Goal: Task Accomplishment & Management: Complete application form

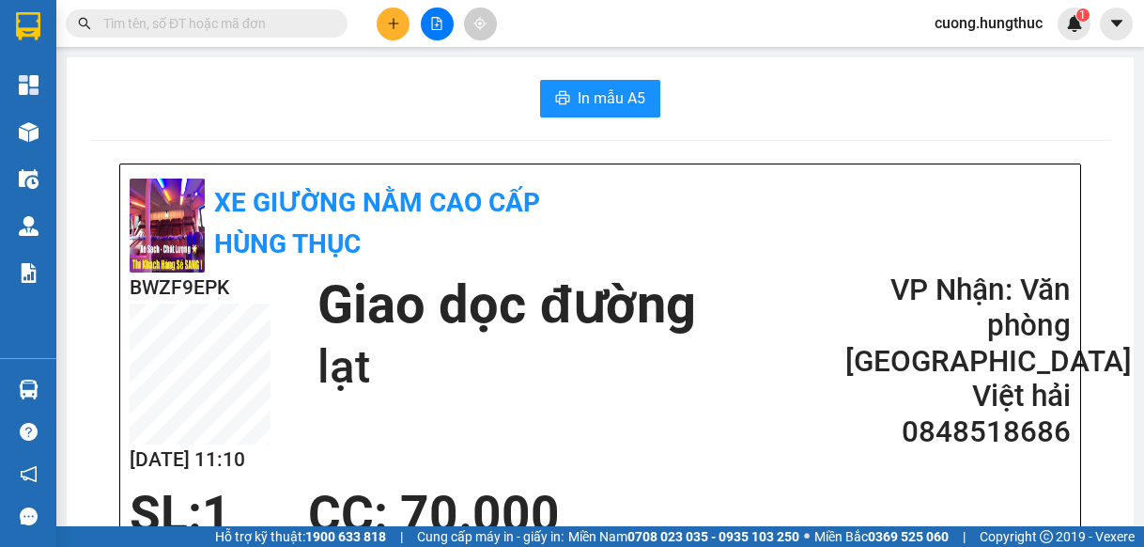
click at [389, 25] on icon "plus" at bounding box center [393, 23] width 13 height 13
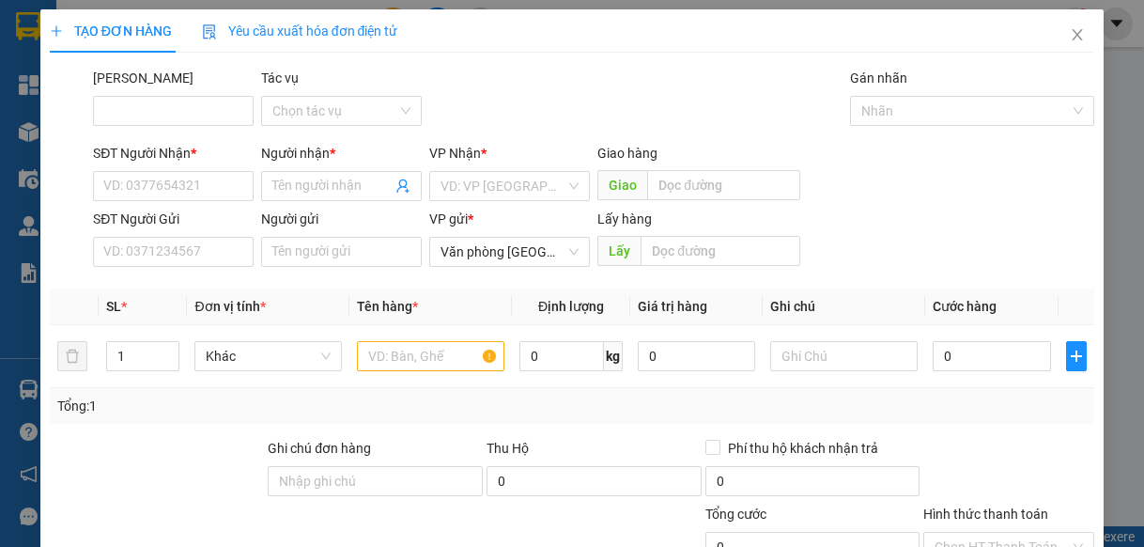
drag, startPoint x: 960, startPoint y: 209, endPoint x: 867, endPoint y: 147, distance: 111.8
click at [960, 209] on div "SĐT Người Gửi VD: 0371234567 Người gửi Tên người gửi VP gửi * Văn phòng [GEOGRA…" at bounding box center [593, 242] width 1009 height 66
click at [171, 200] on input "SĐT Người Nhận *" at bounding box center [173, 186] width 161 height 30
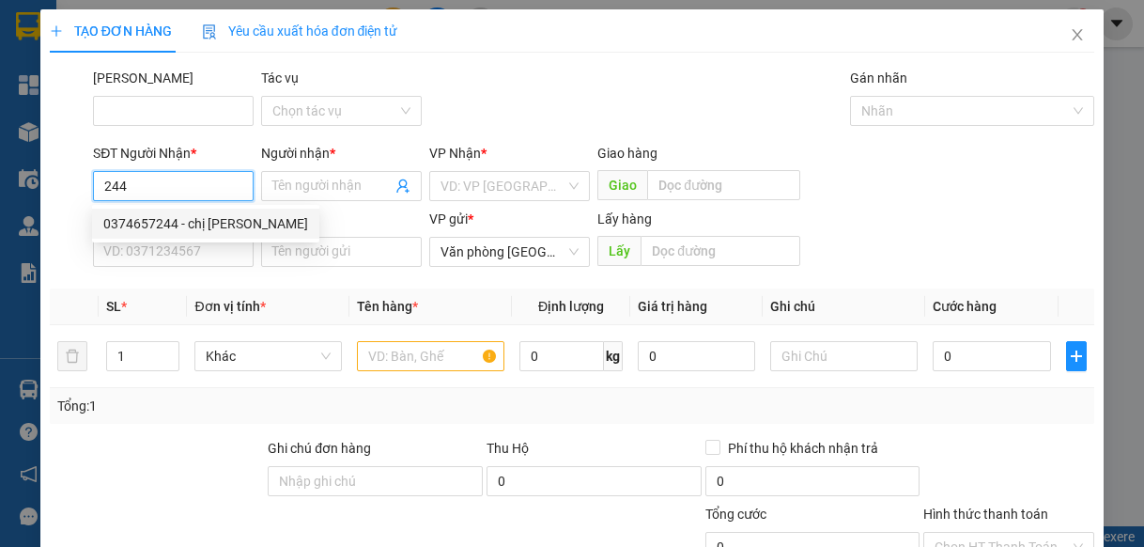
click at [209, 224] on div "0374657244 - chị [PERSON_NAME]" at bounding box center [205, 223] width 205 height 21
type input "0374657244"
type input "chị [PERSON_NAME]"
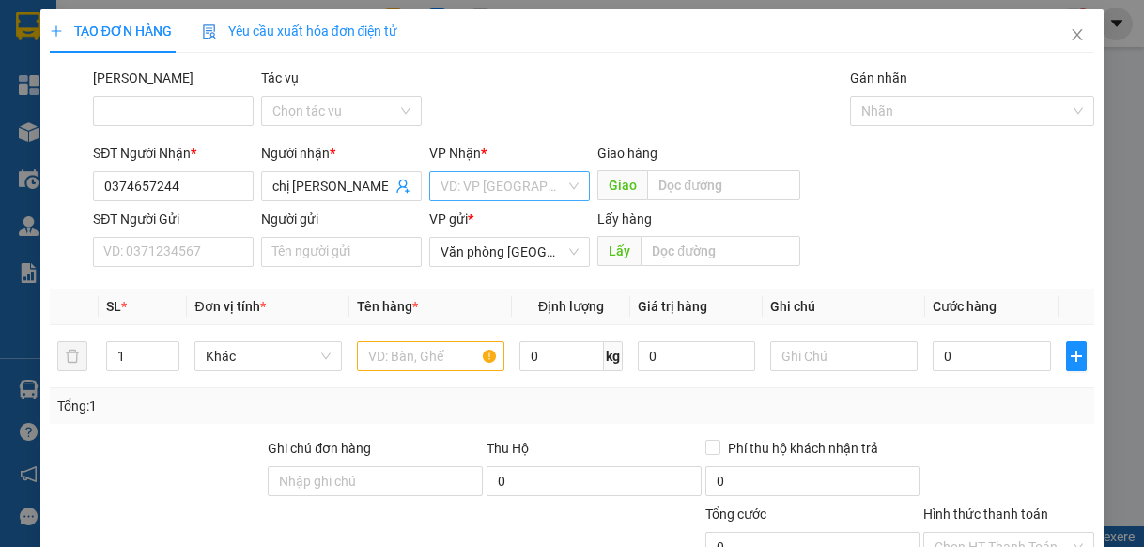
click at [441, 185] on input "search" at bounding box center [503, 186] width 125 height 28
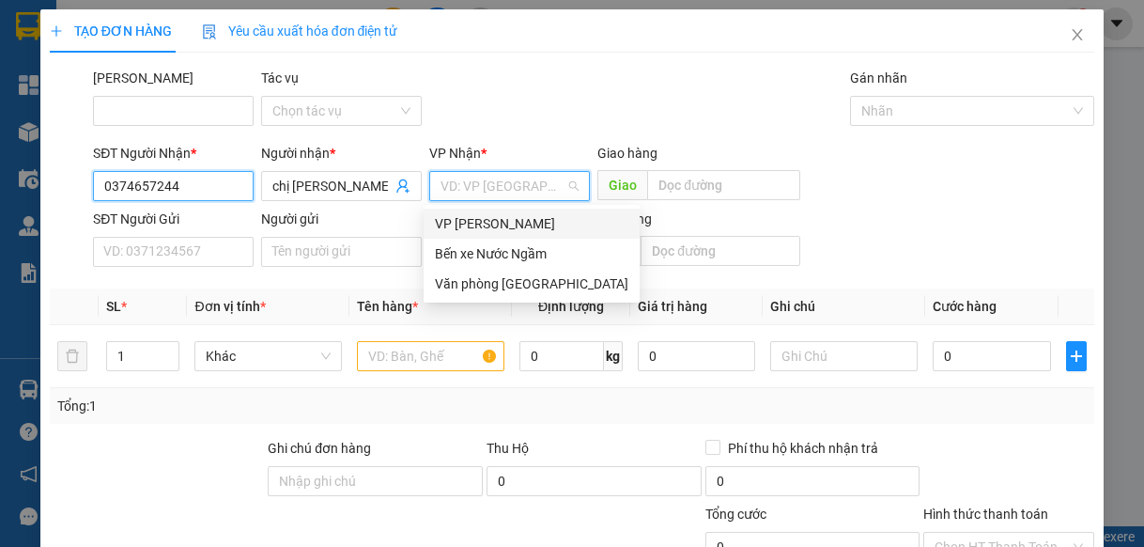
click at [186, 195] on input "0374657244" at bounding box center [173, 186] width 161 height 30
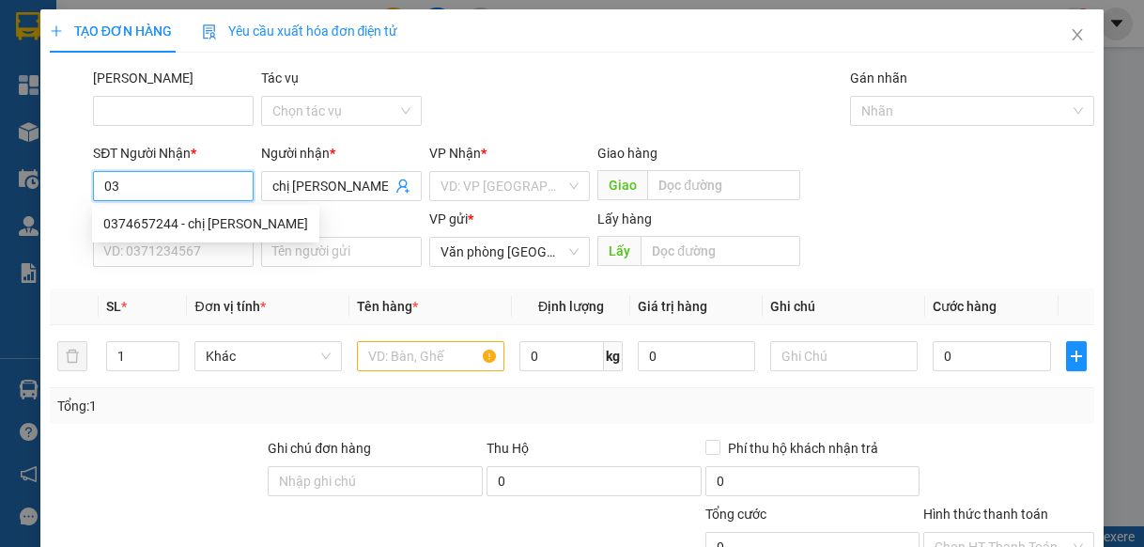
type input "0"
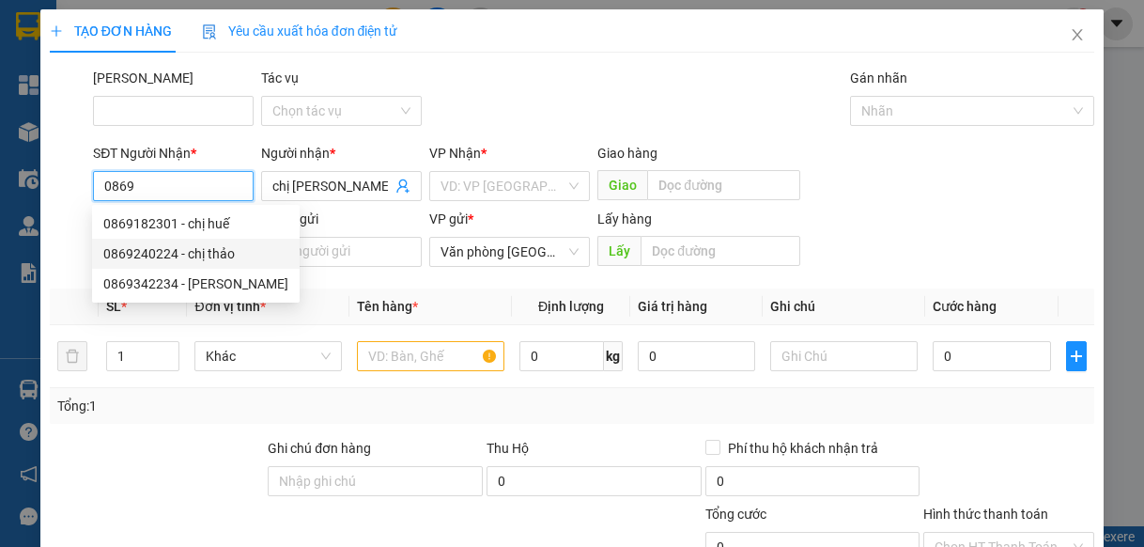
click at [129, 243] on div "0869240224 - chị thảo" at bounding box center [195, 253] width 185 height 21
type input "0869240224"
type input "chị thảo"
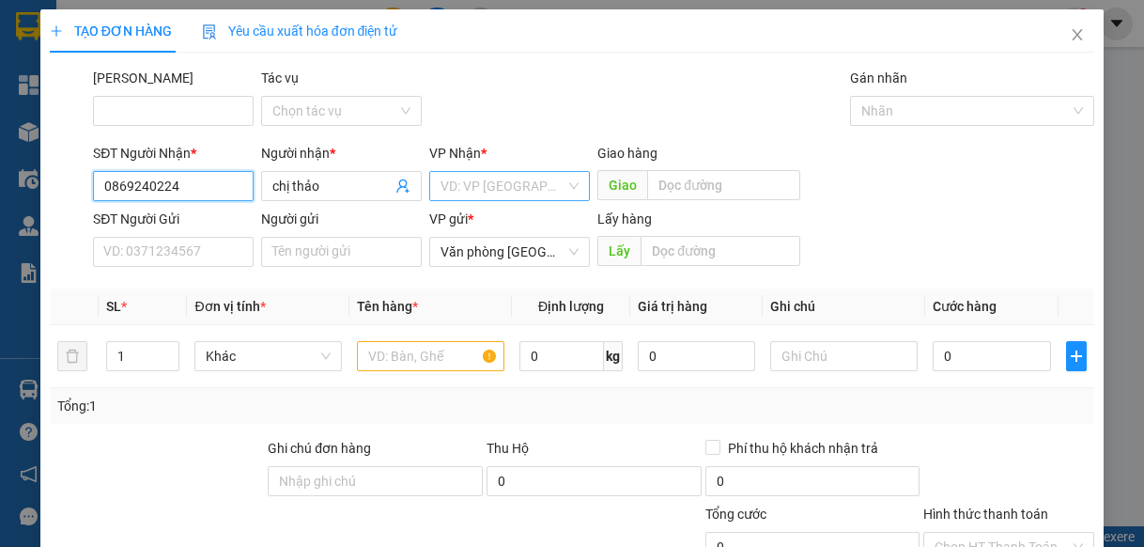
type input "0869240224"
click at [456, 180] on input "search" at bounding box center [503, 186] width 125 height 28
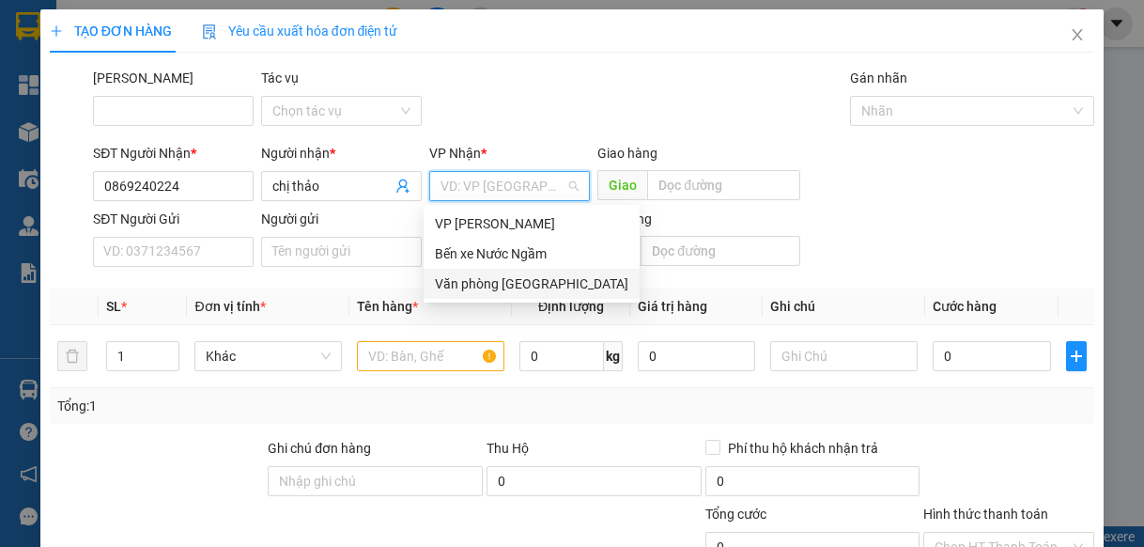
click at [483, 290] on div "Văn phòng [GEOGRAPHIC_DATA]" at bounding box center [531, 283] width 193 height 21
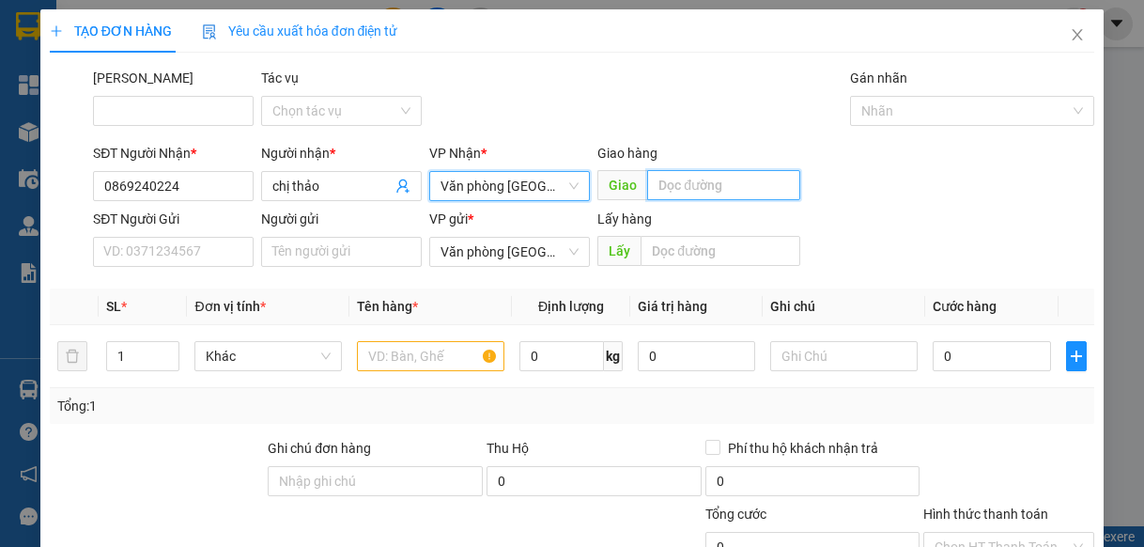
click at [684, 189] on input "text" at bounding box center [723, 185] width 153 height 30
type input "tân an"
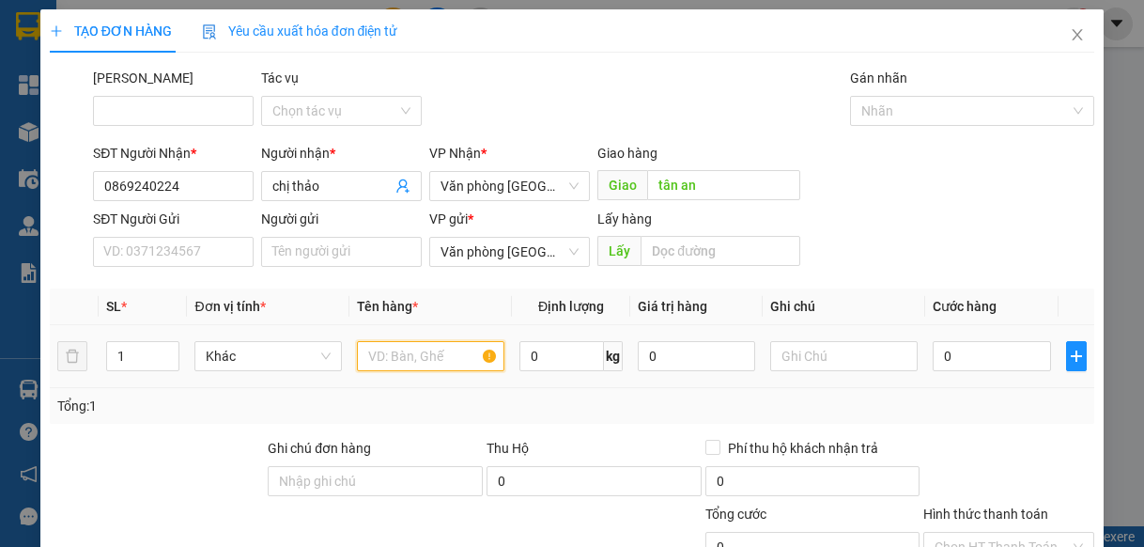
click at [420, 368] on input "text" at bounding box center [430, 356] width 147 height 30
type input "1"
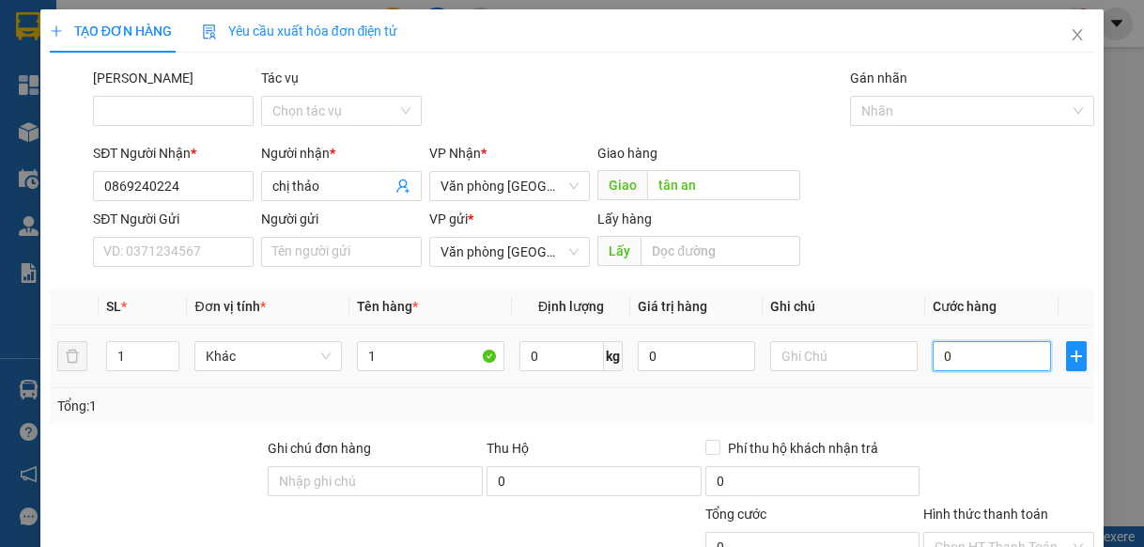
click at [980, 363] on input "0" at bounding box center [991, 356] width 117 height 30
type input "5"
type input "50"
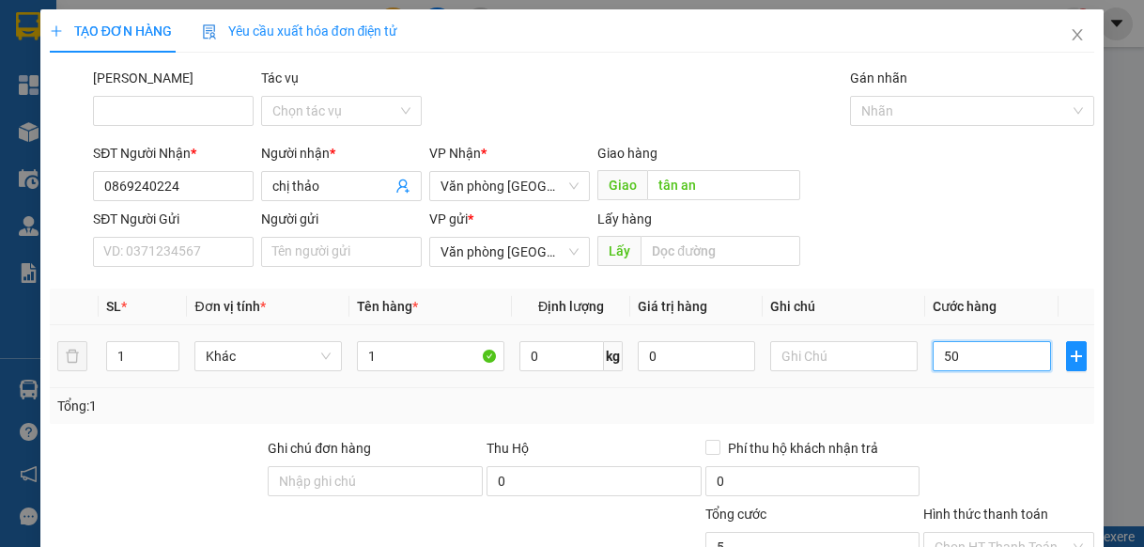
type input "50"
type input "500"
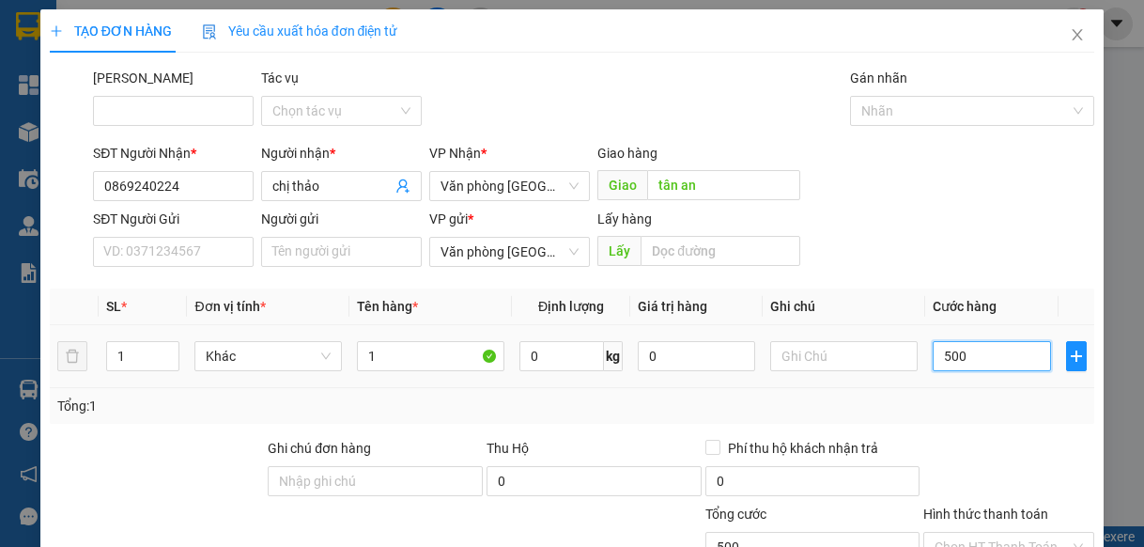
type input "5.000"
type input "50.000"
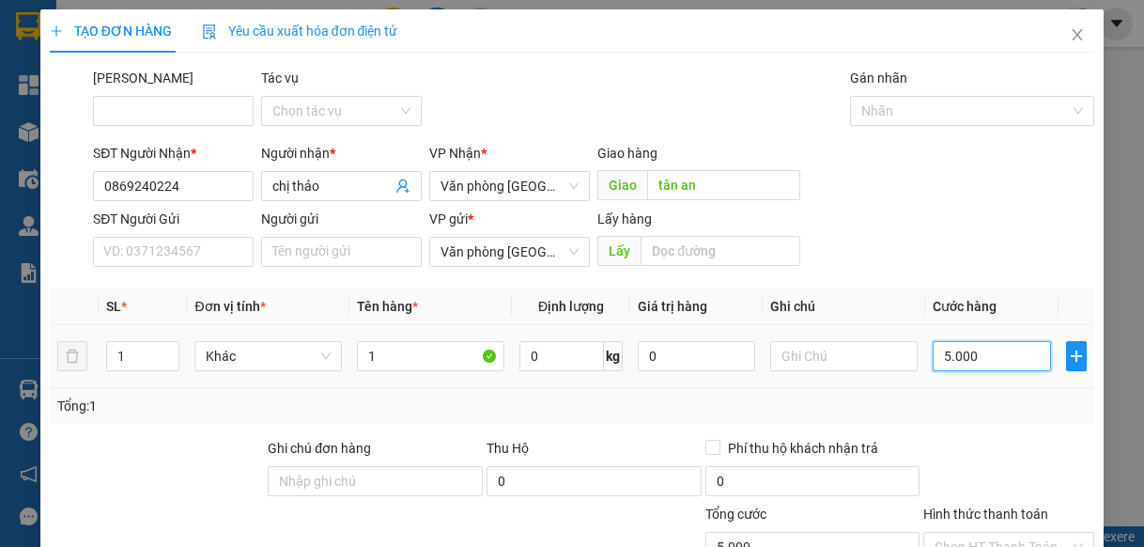
type input "50.000"
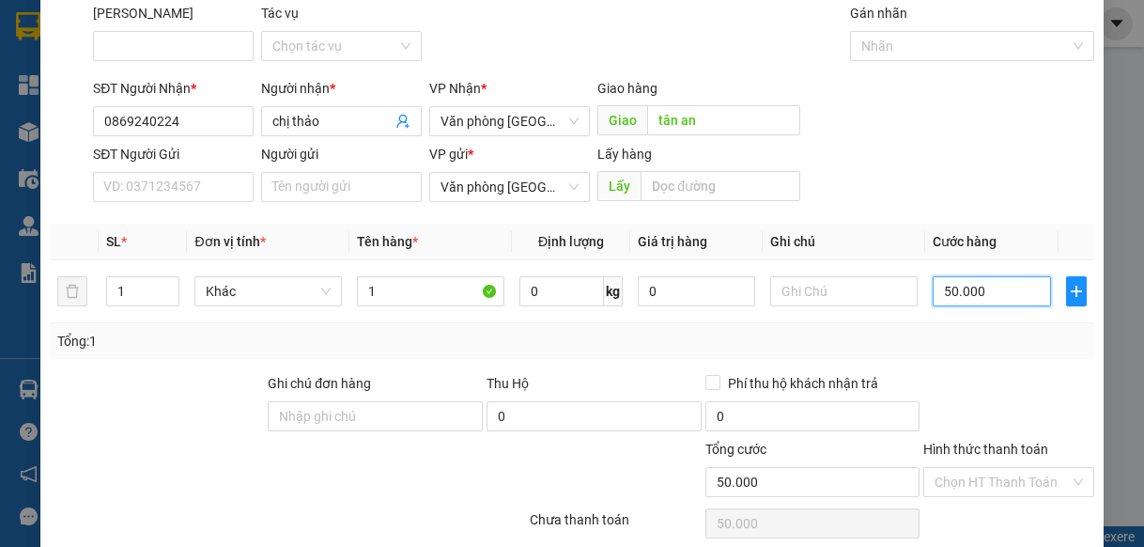
scroll to position [141, 0]
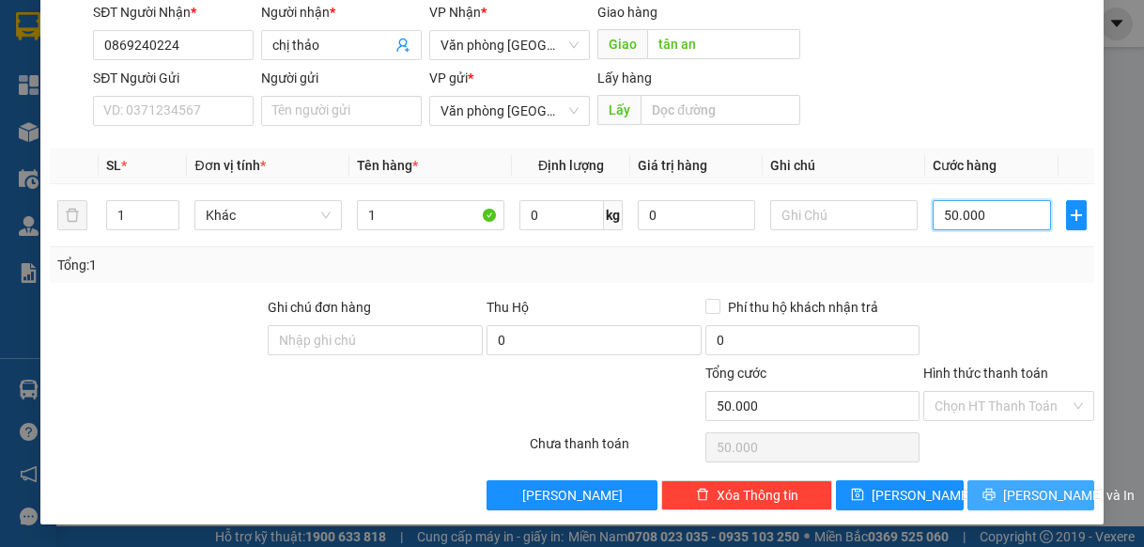
type input "50.000"
click at [991, 490] on icon "printer" at bounding box center [988, 493] width 13 height 13
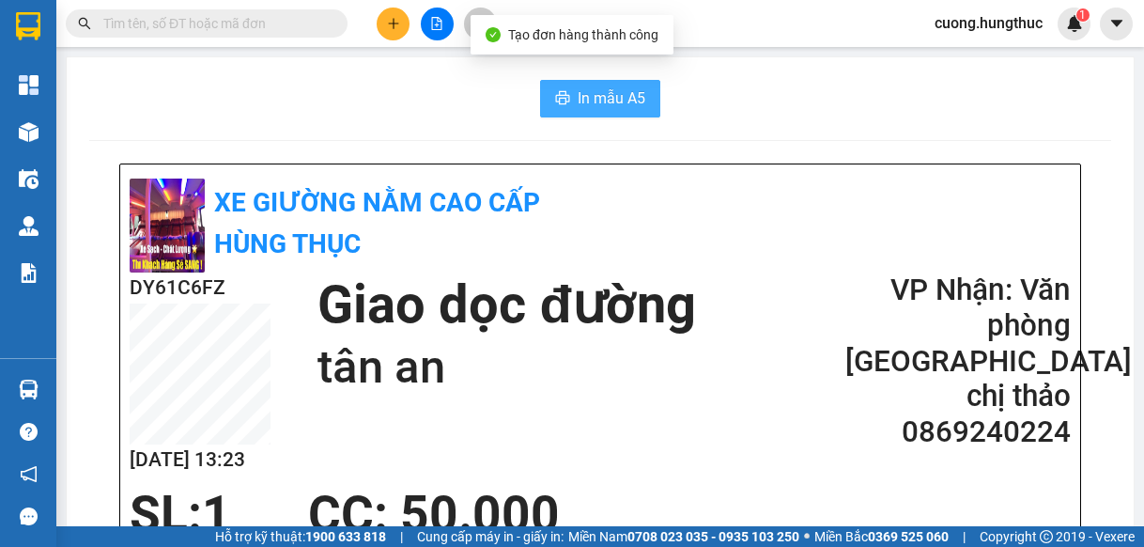
click at [578, 106] on span "In mẫu A5" at bounding box center [612, 97] width 68 height 23
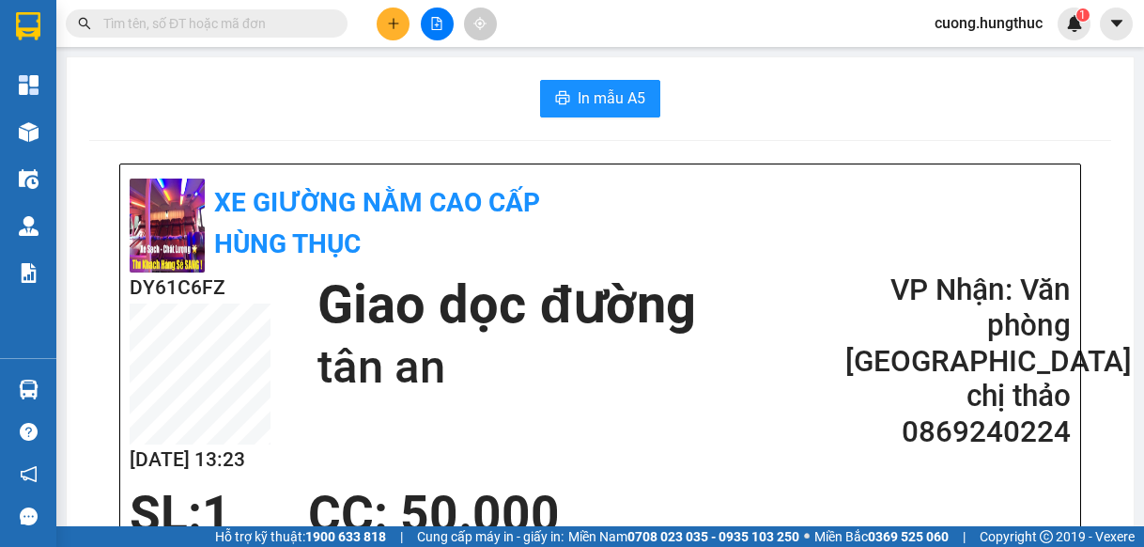
drag, startPoint x: 1076, startPoint y: 123, endPoint x: 419, endPoint y: 13, distance: 666.6
click at [394, 23] on icon "plus" at bounding box center [393, 23] width 1 height 10
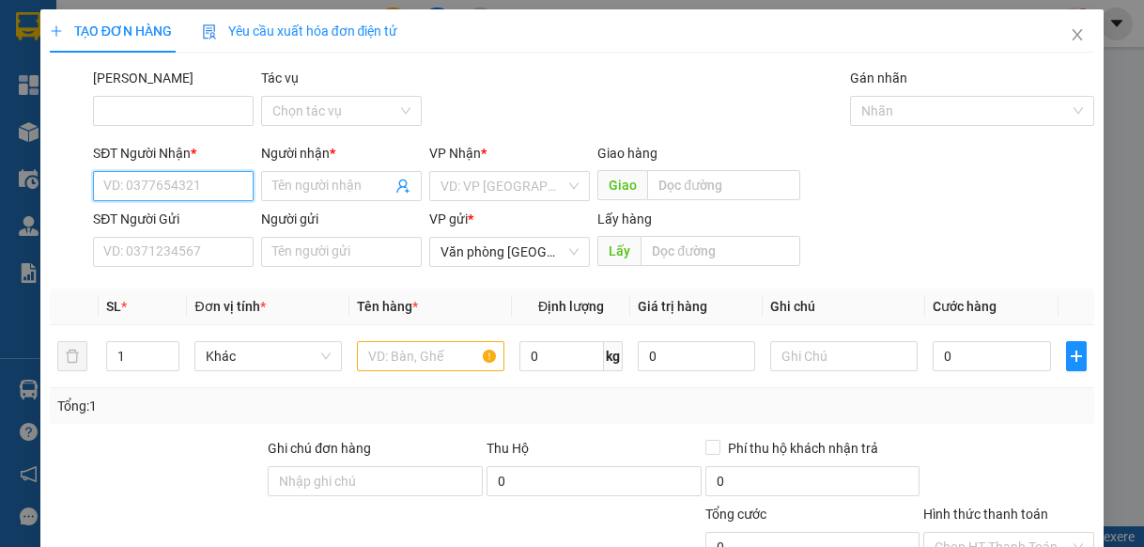
click at [129, 188] on input "SĐT Người Nhận *" at bounding box center [173, 186] width 161 height 30
click at [168, 223] on div "0982200798 - chị tra" at bounding box center [171, 223] width 136 height 21
type input "0982200798"
type input "chị tra"
type input "0982200798"
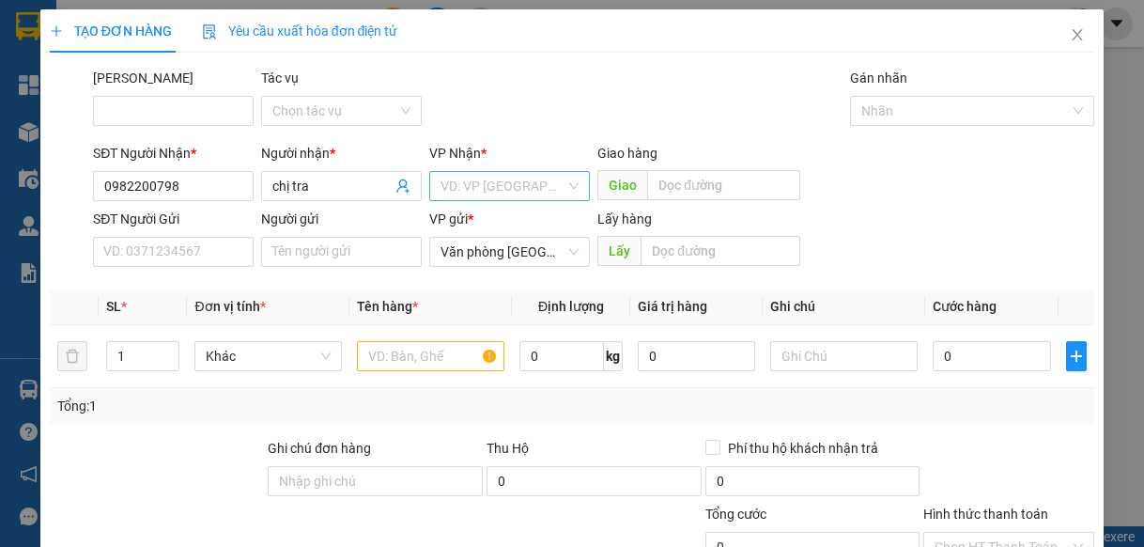
click at [529, 184] on input "search" at bounding box center [503, 186] width 125 height 28
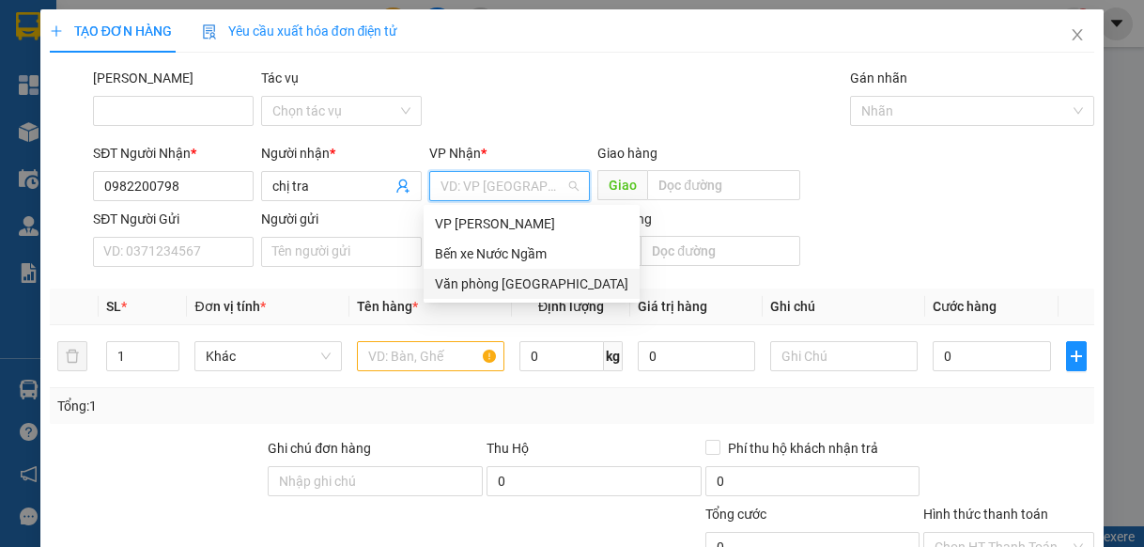
click at [509, 278] on div "Văn phòng [GEOGRAPHIC_DATA]" at bounding box center [531, 283] width 193 height 21
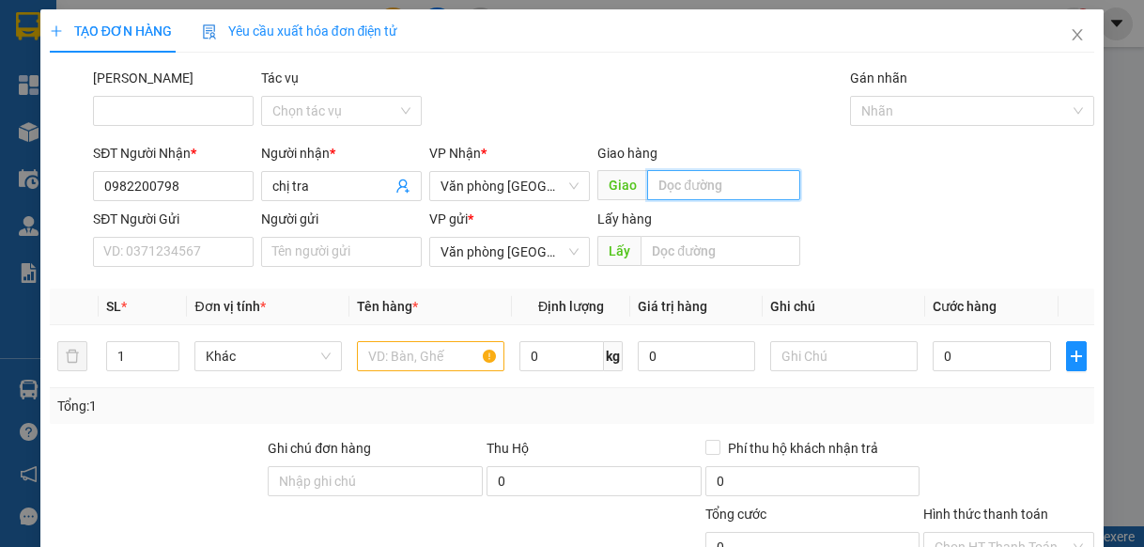
click at [665, 179] on input "text" at bounding box center [723, 185] width 153 height 30
type input "lạt"
click at [397, 358] on input "text" at bounding box center [430, 356] width 147 height 30
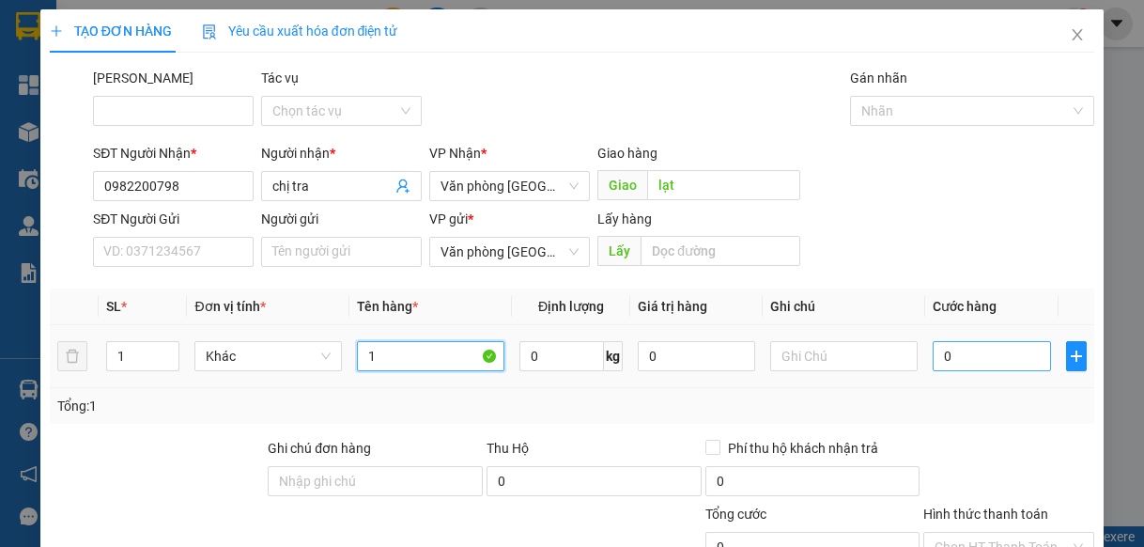
type input "1"
click at [955, 363] on input "0" at bounding box center [991, 356] width 117 height 30
type input "5"
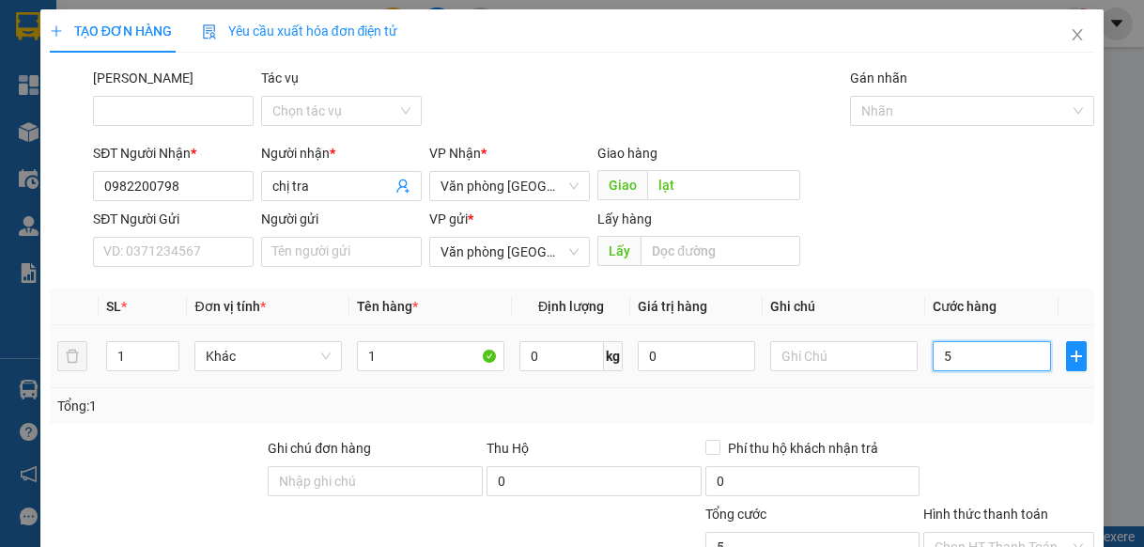
type input "50"
type input "500"
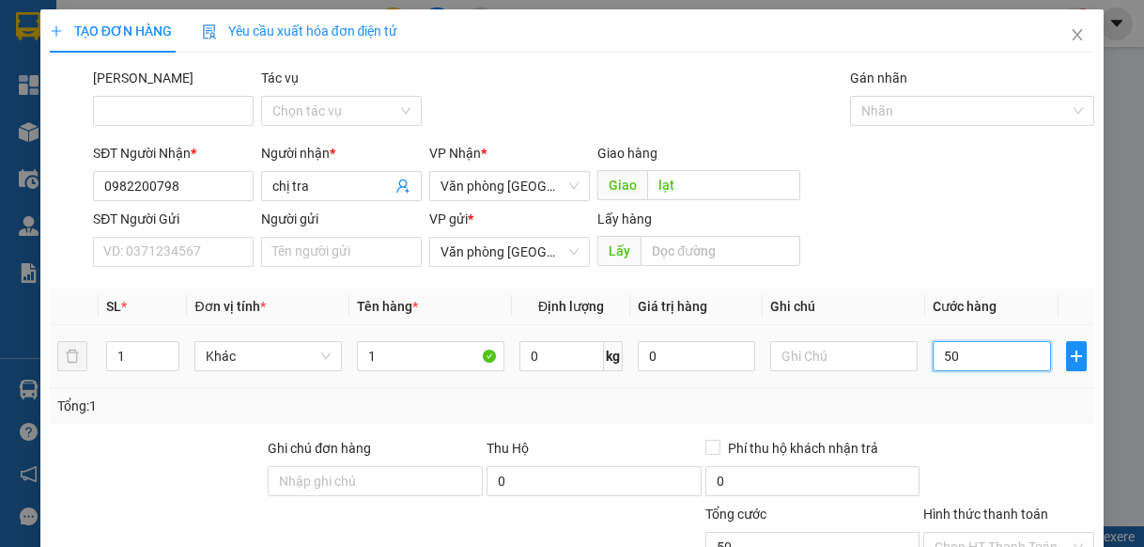
type input "500"
type input "5.000"
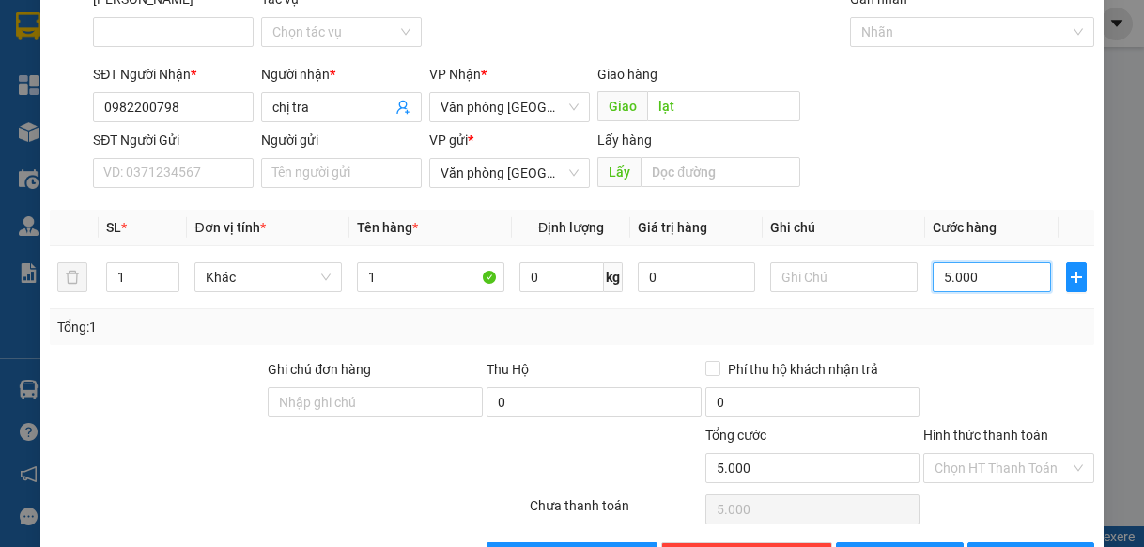
scroll to position [141, 0]
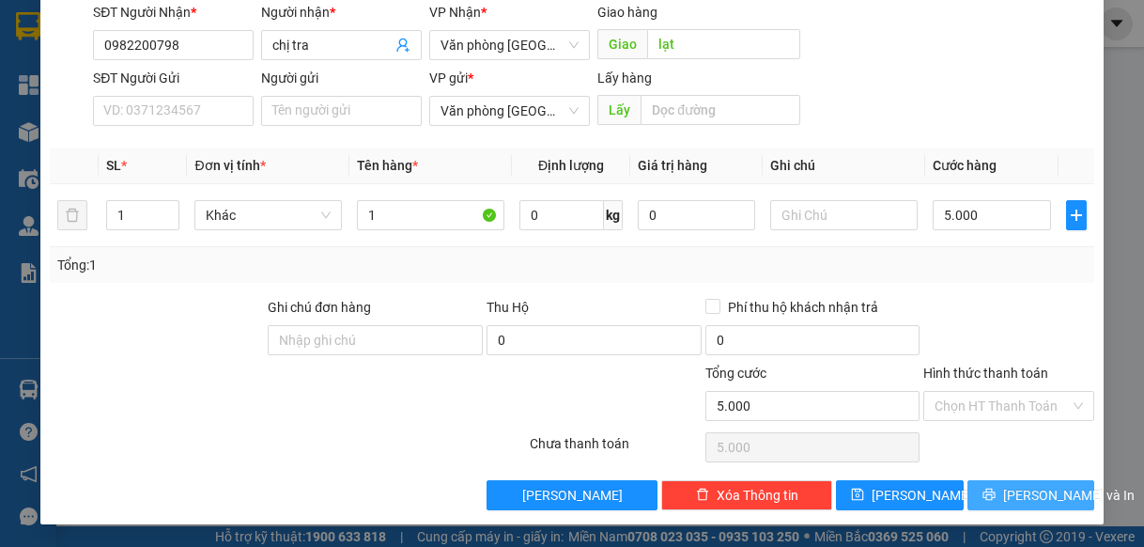
type input "5.000.000"
click at [1003, 487] on span "[PERSON_NAME] và In" at bounding box center [1068, 495] width 131 height 21
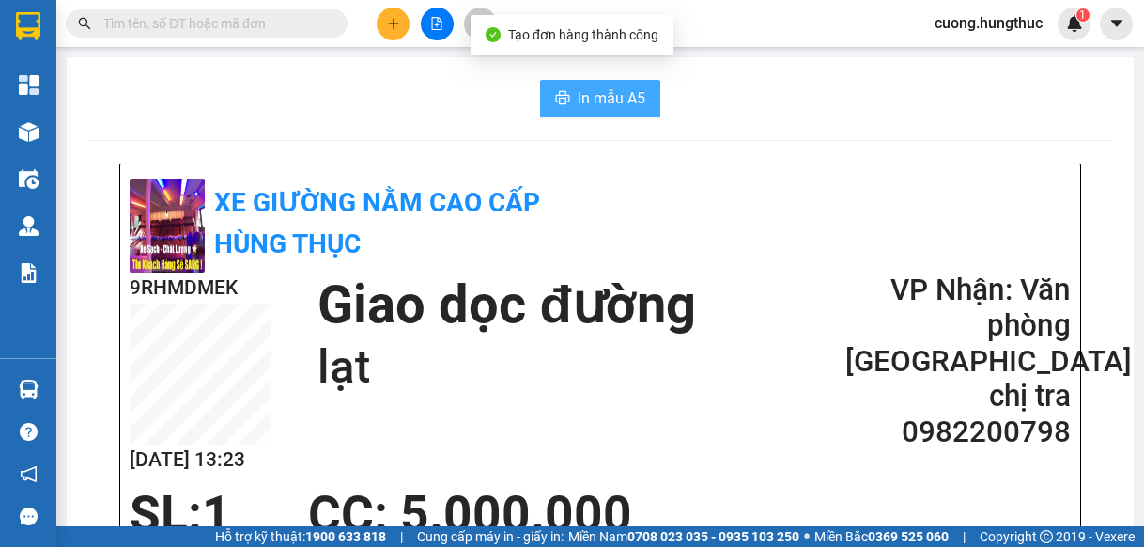
click at [589, 94] on span "In mẫu A5" at bounding box center [612, 97] width 68 height 23
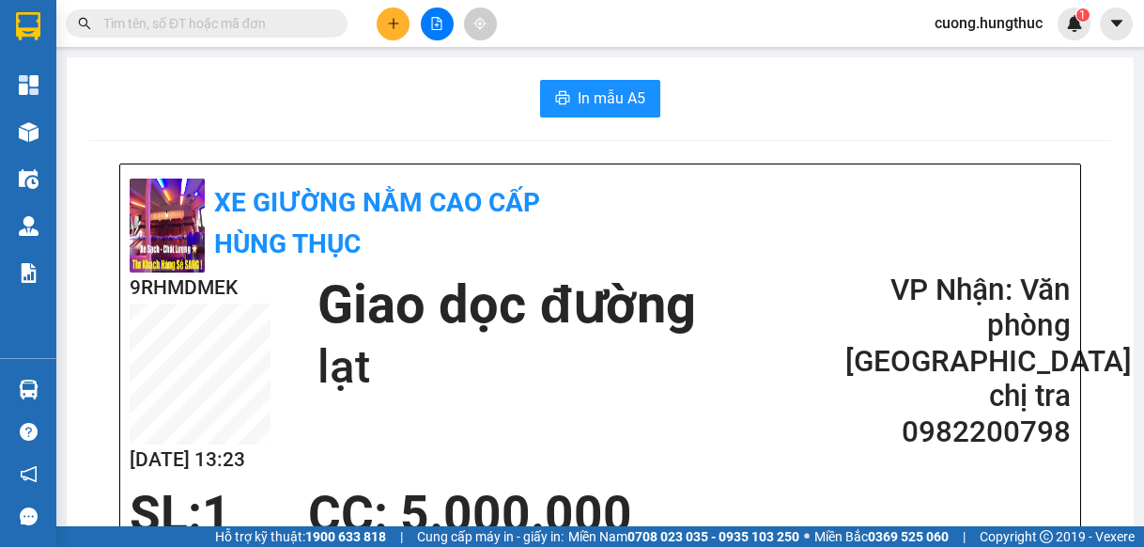
click at [1003, 96] on div "In mẫu A5" at bounding box center [600, 99] width 1022 height 38
click at [394, 30] on button at bounding box center [393, 24] width 33 height 33
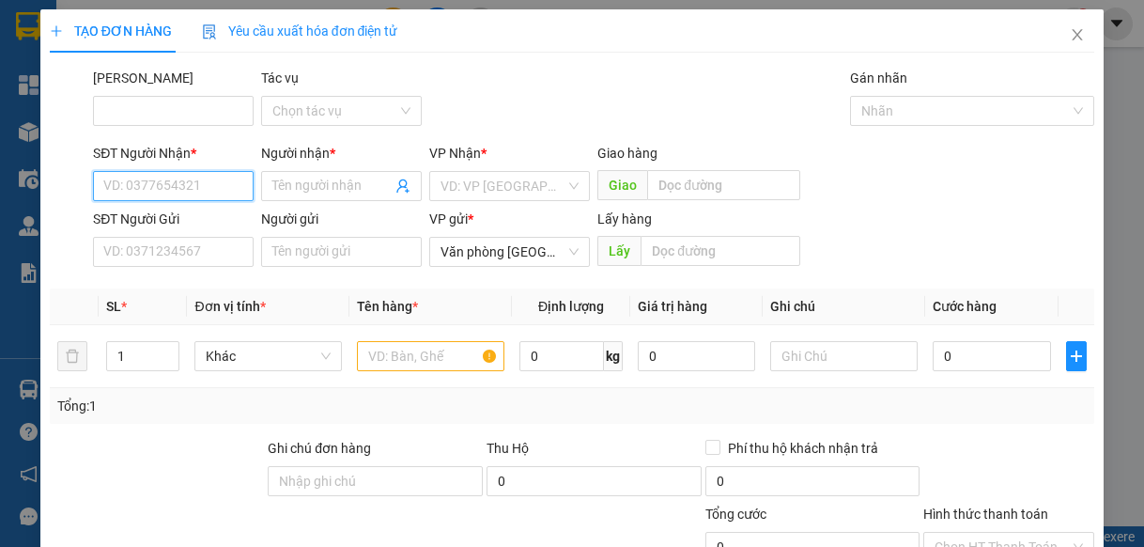
click at [179, 190] on input "SĐT Người Nhận *" at bounding box center [173, 186] width 161 height 30
type input "8"
type input "0968381846"
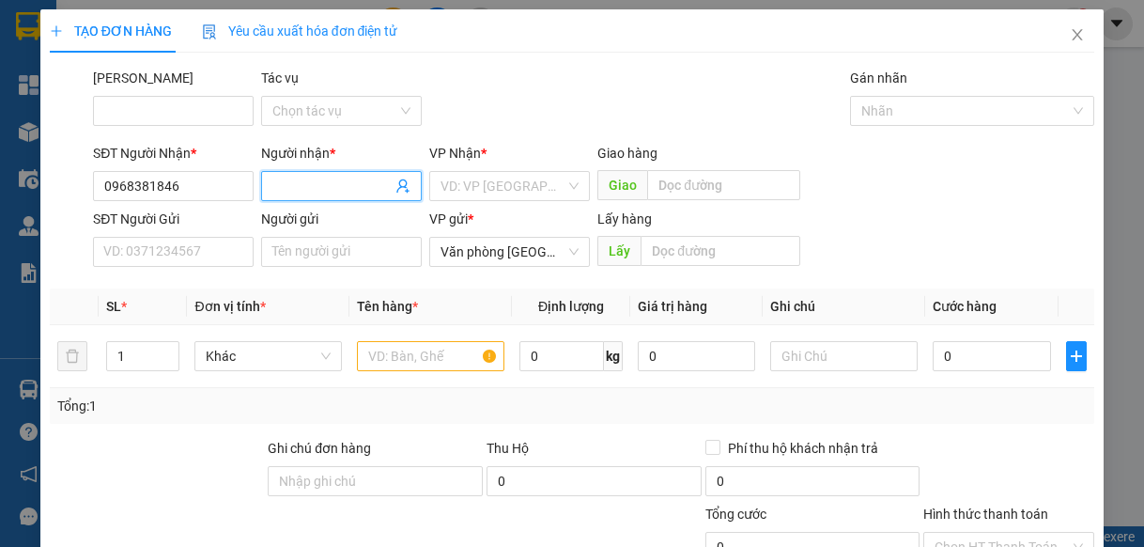
click at [317, 198] on span at bounding box center [341, 186] width 161 height 30
type input "dung bắc"
click at [501, 187] on input "search" at bounding box center [503, 186] width 125 height 28
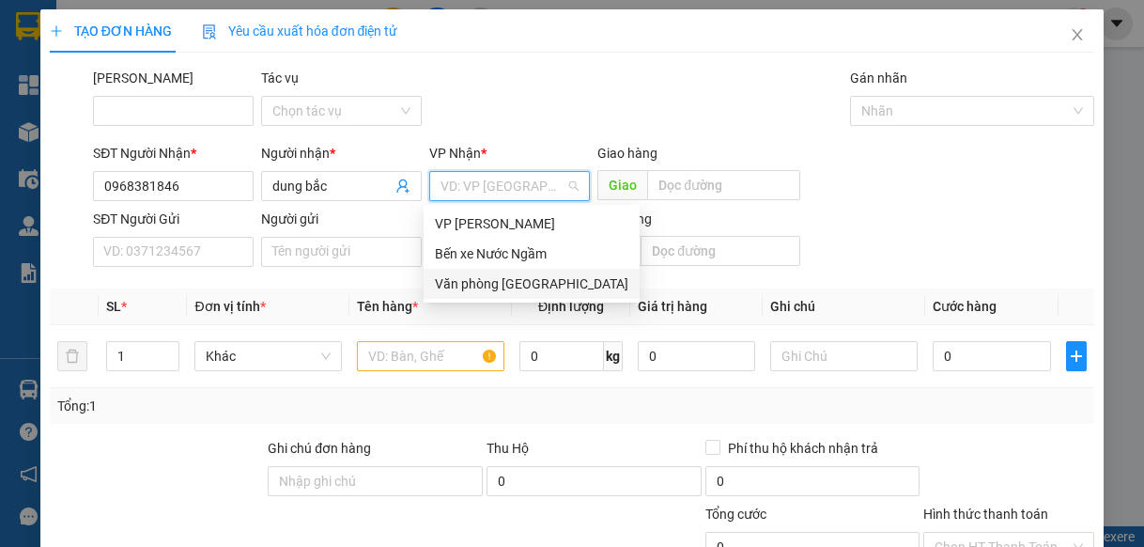
click at [484, 277] on div "Văn phòng [GEOGRAPHIC_DATA]" at bounding box center [531, 283] width 193 height 21
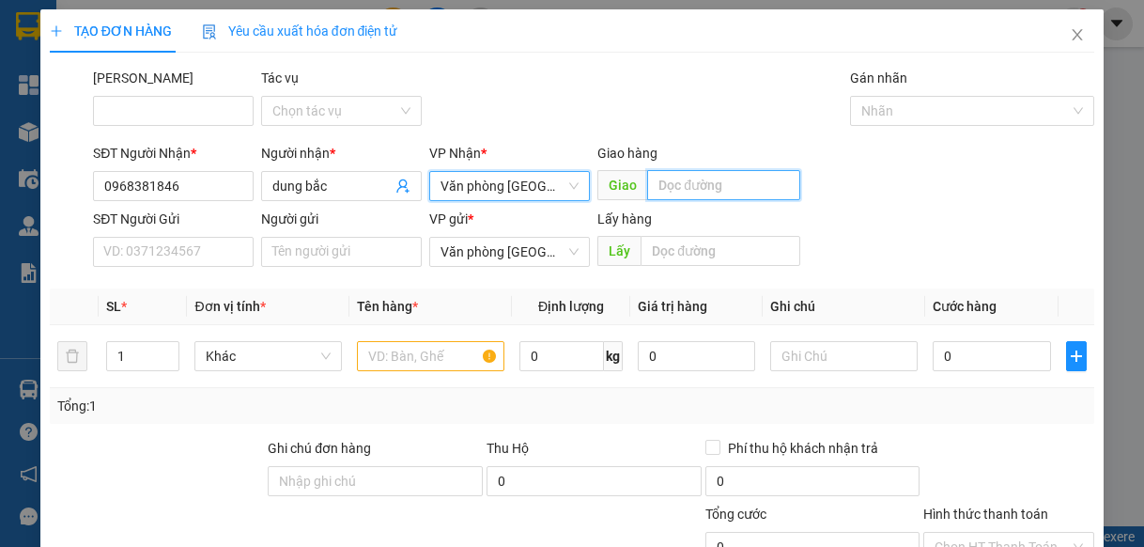
click at [675, 183] on input "text" at bounding box center [723, 185] width 153 height 30
type input "ging sơn"
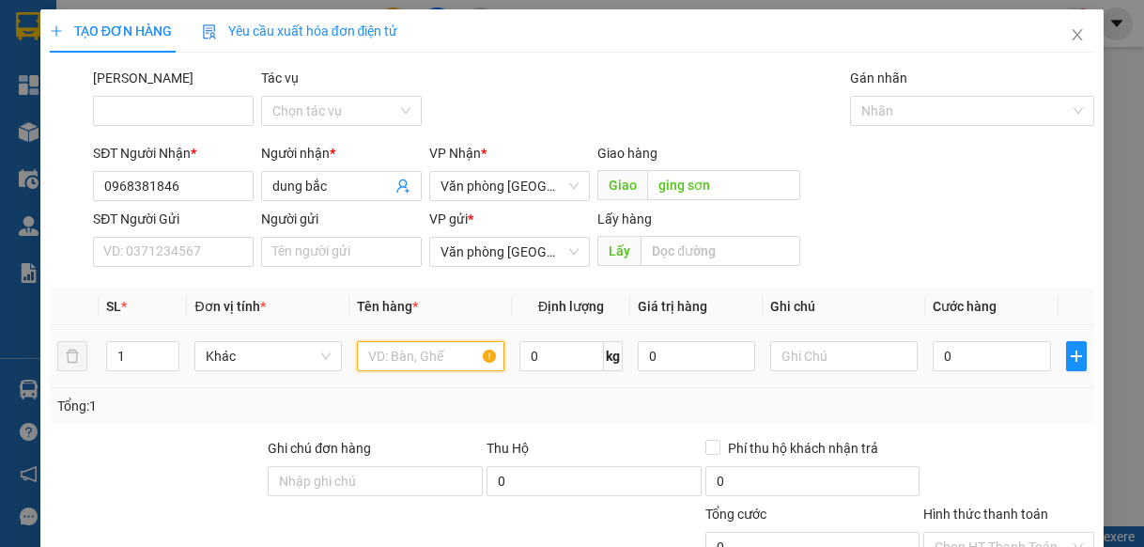
click at [435, 343] on input "text" at bounding box center [430, 356] width 147 height 30
type input "1"
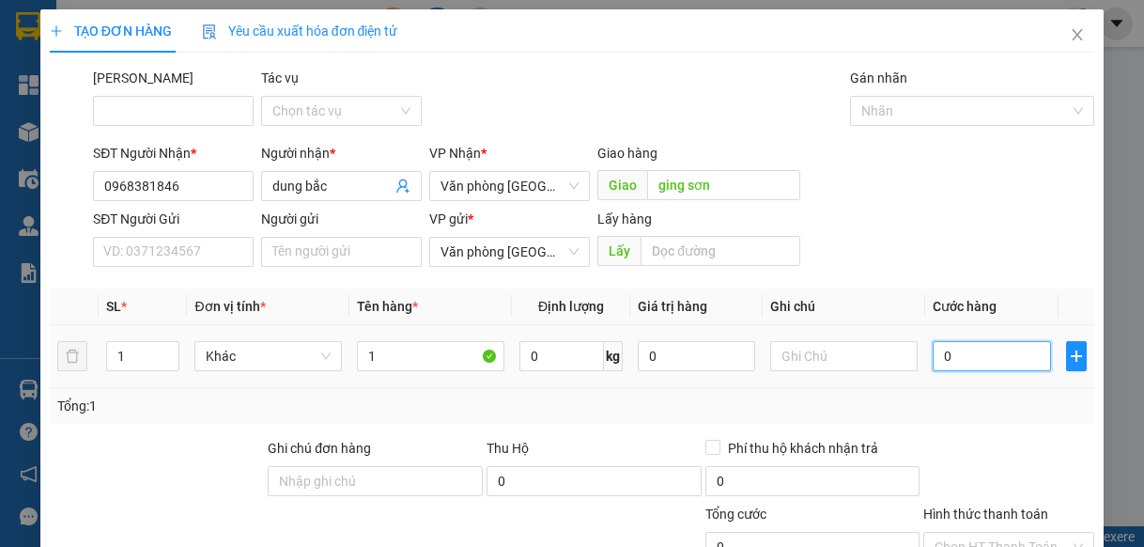
click at [994, 358] on input "0" at bounding box center [991, 356] width 117 height 30
type input "56"
type input "560"
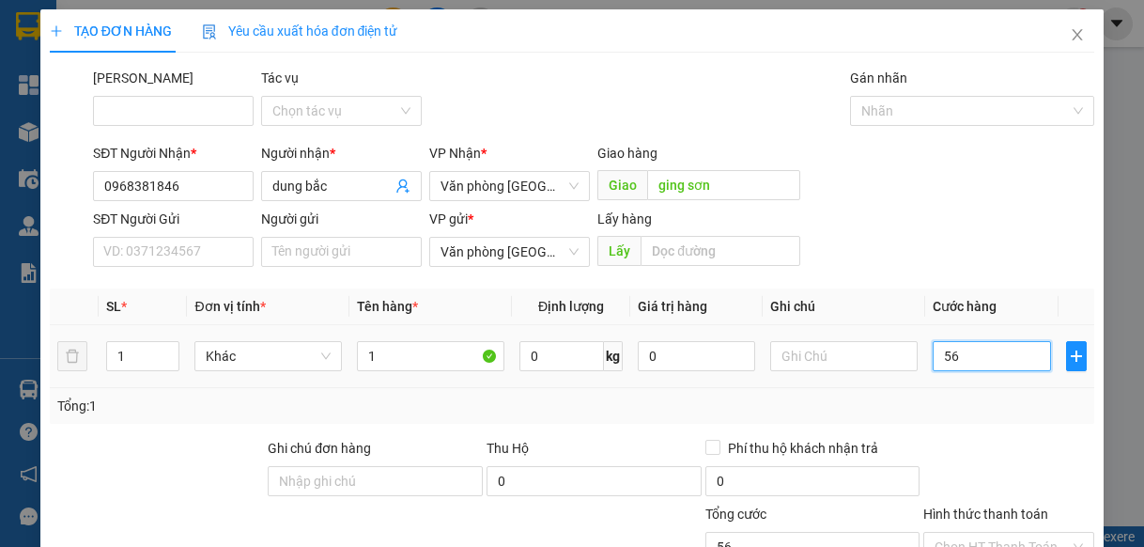
type input "560"
type input "5.600"
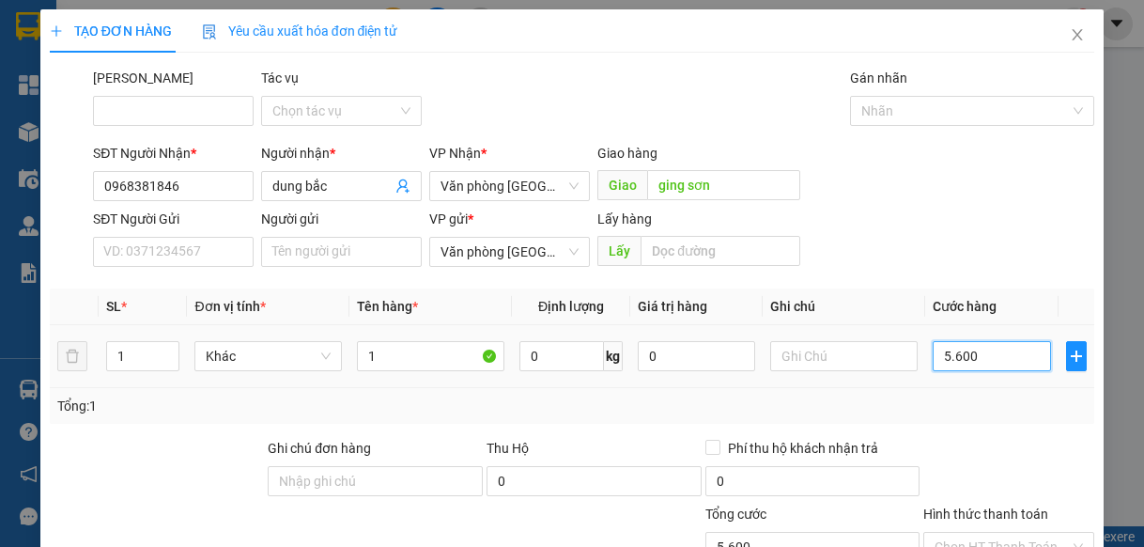
type input "56.000"
type input "5.600"
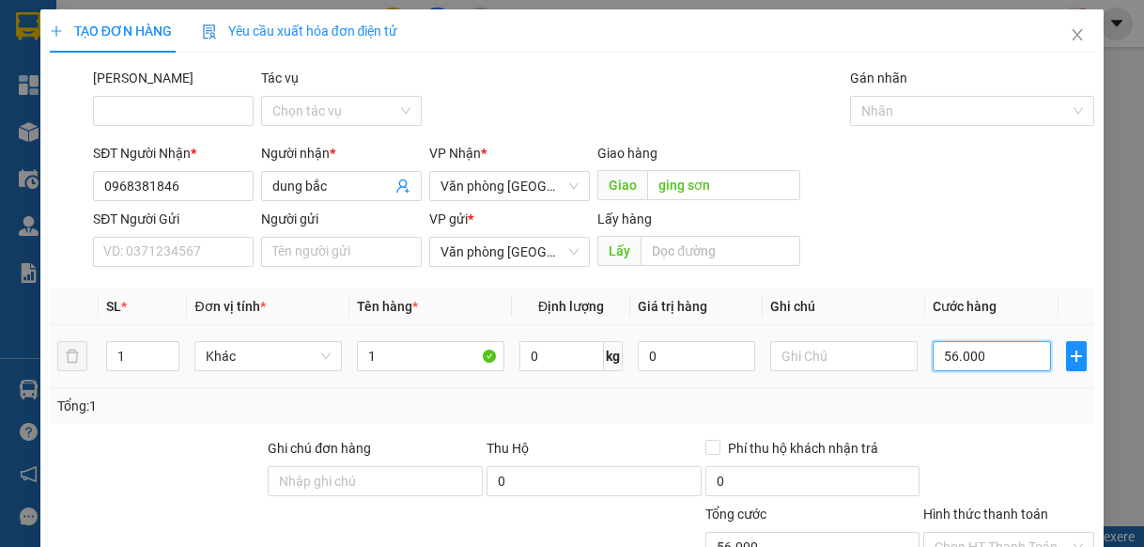
type input "5.600"
type input "560"
type input "56"
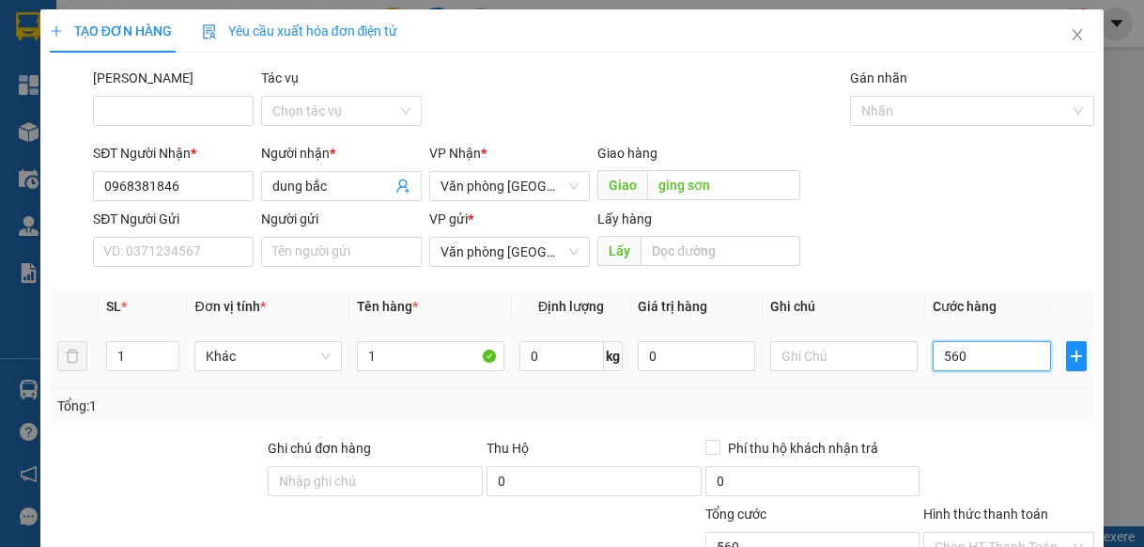
type input "56"
type input "5"
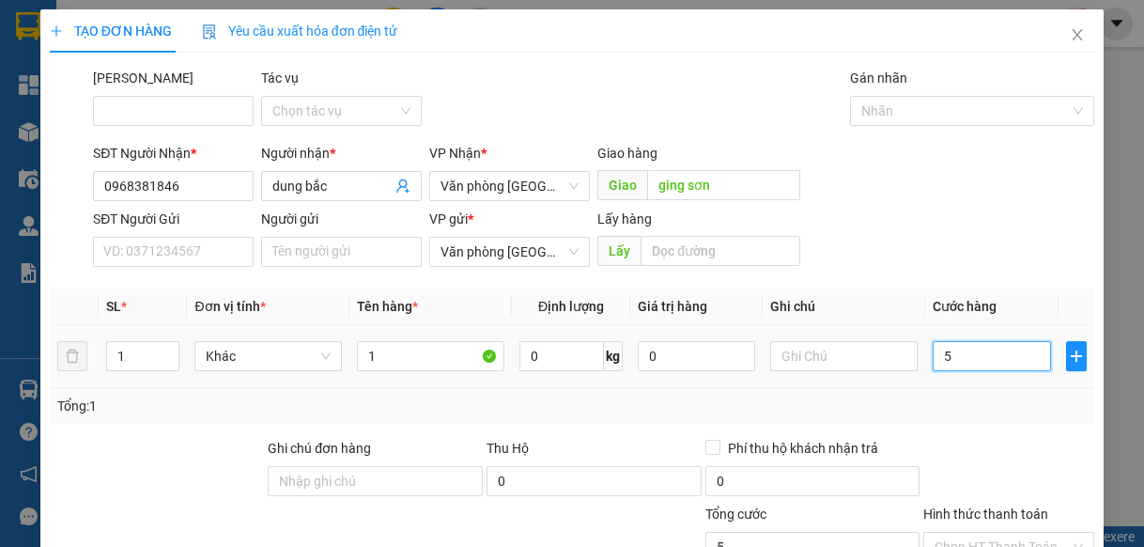
type input "50"
type input "500"
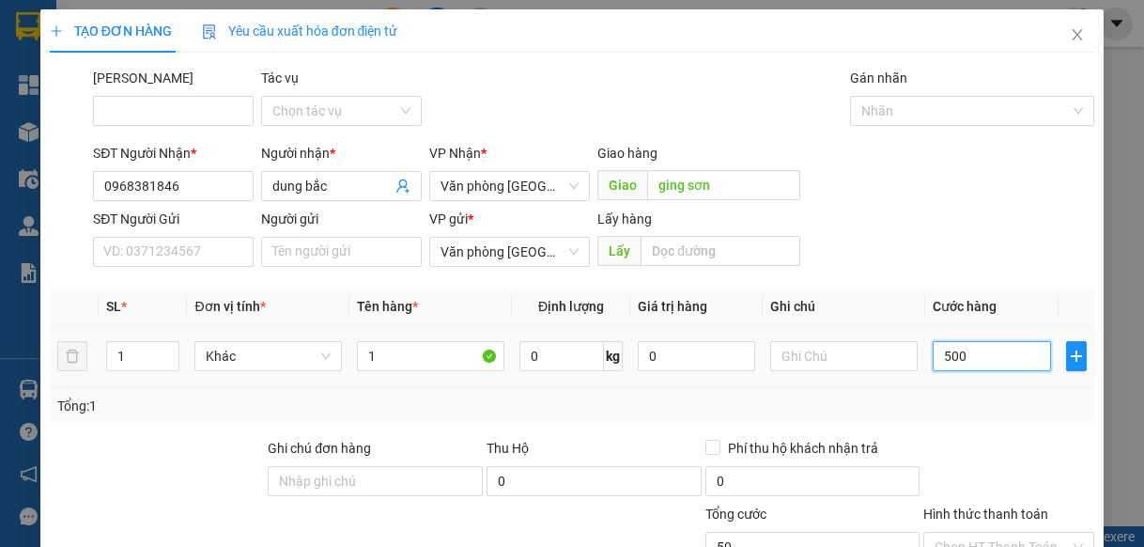
type input "500"
type input "5.000"
type input "50.000"
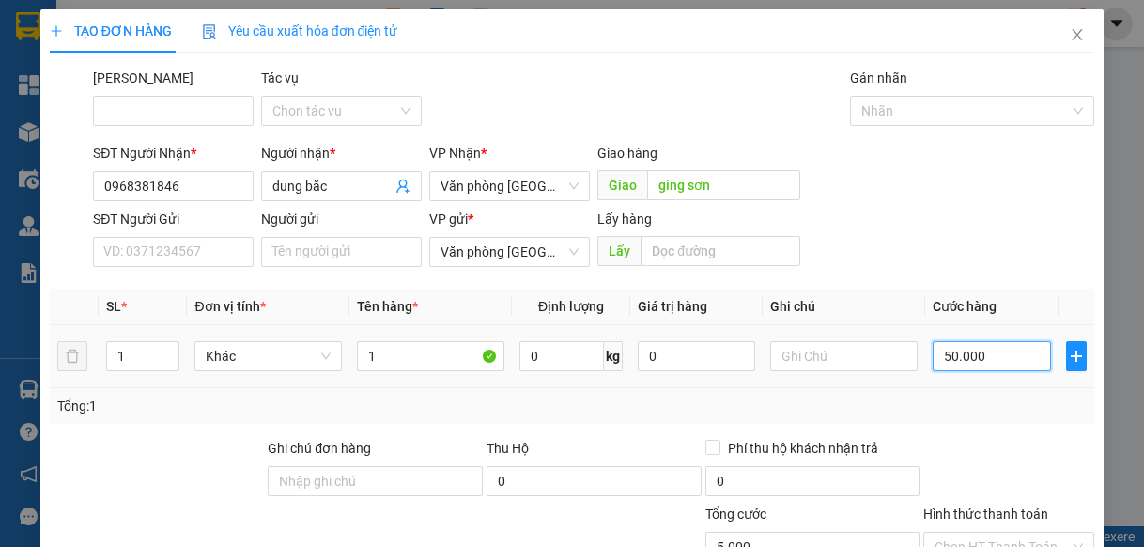
type input "50.000"
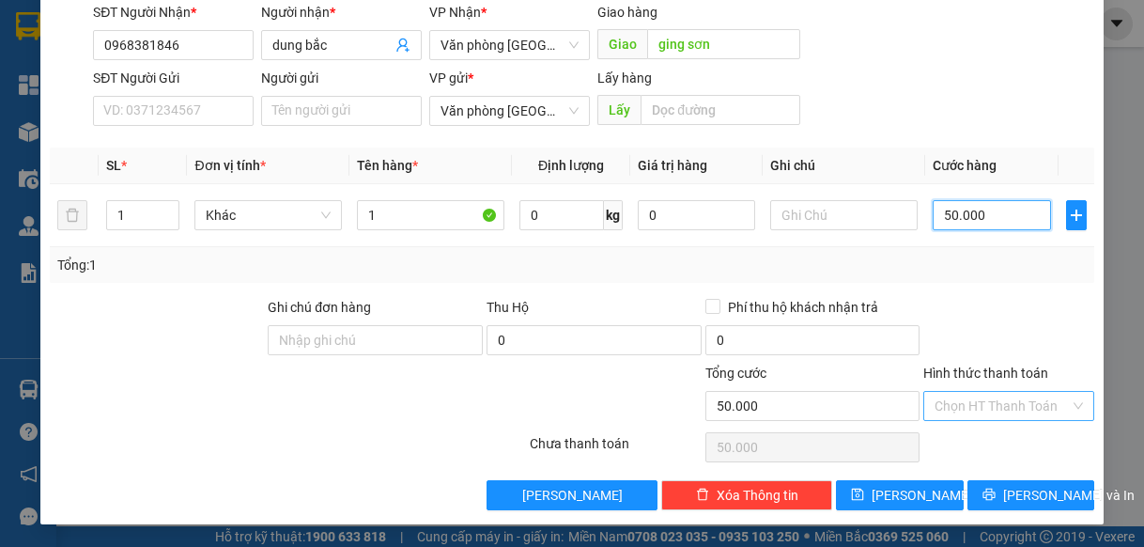
type input "50.000"
click at [989, 407] on input "Hình thức thanh toán" at bounding box center [1002, 406] width 135 height 28
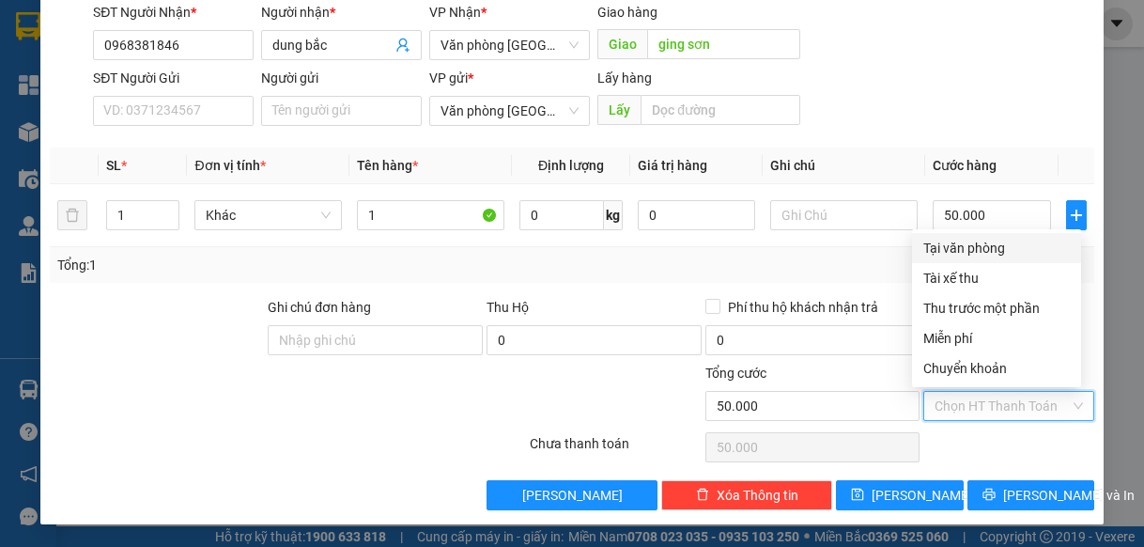
click at [917, 248] on div "Tại văn phòng" at bounding box center [996, 248] width 169 height 30
type input "0"
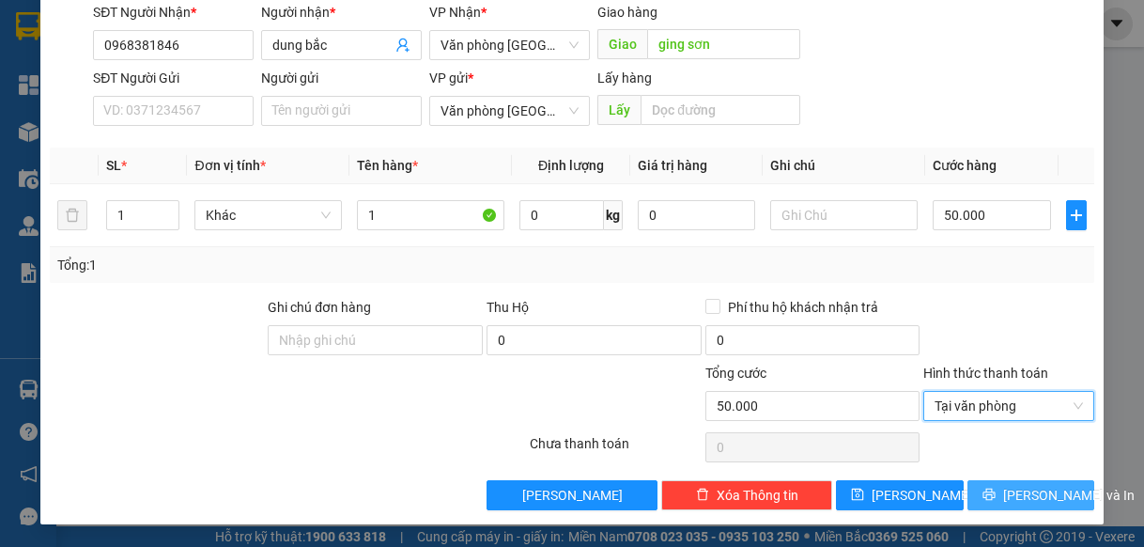
click at [1025, 490] on span "[PERSON_NAME] và In" at bounding box center [1068, 495] width 131 height 21
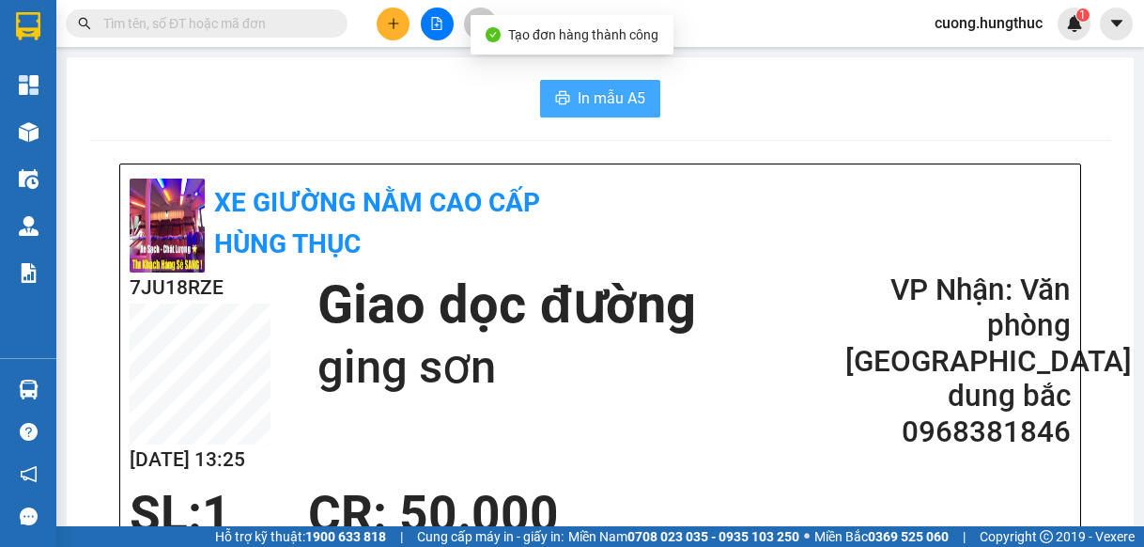
click at [582, 100] on span "In mẫu A5" at bounding box center [612, 97] width 68 height 23
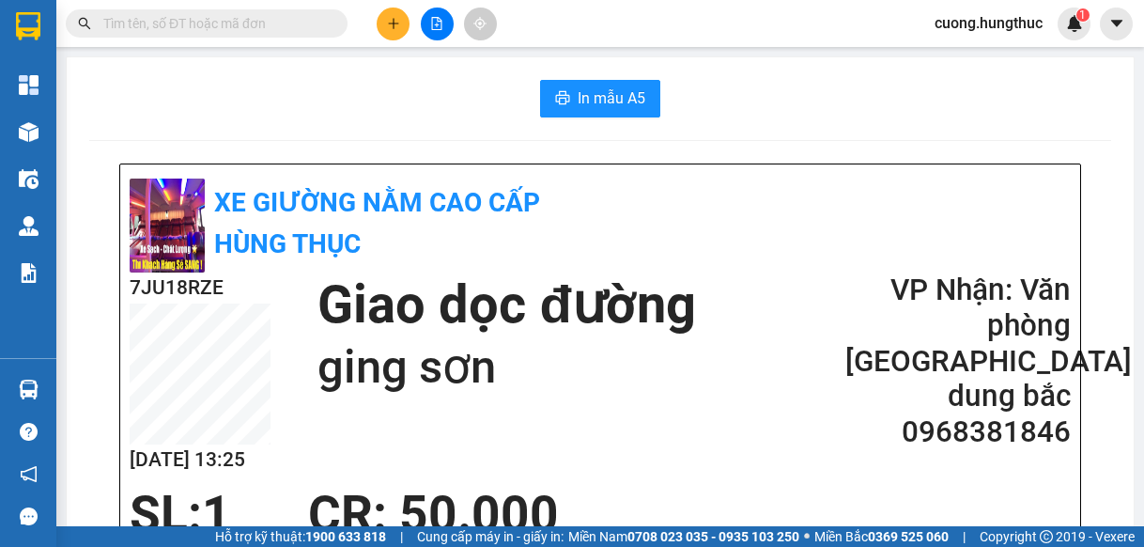
click at [912, 488] on div "SL: 1 CR : 50.000" at bounding box center [588, 514] width 941 height 56
